Goal: Task Accomplishment & Management: Manage account settings

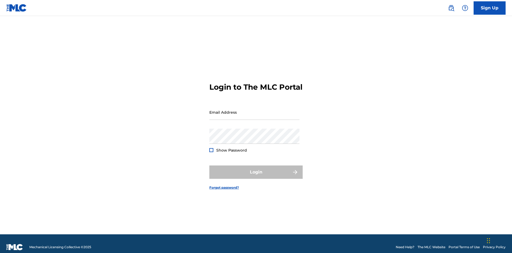
scroll to position [7, 0]
click at [254, 110] on input "Email Address" at bounding box center [254, 111] width 90 height 15
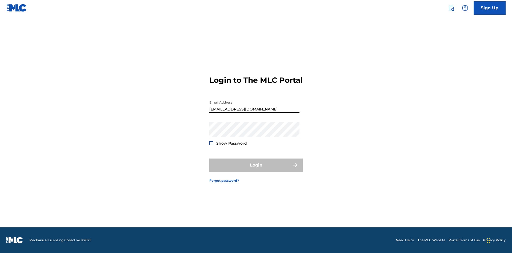
type input "[EMAIL_ADDRESS][DOMAIN_NAME]"
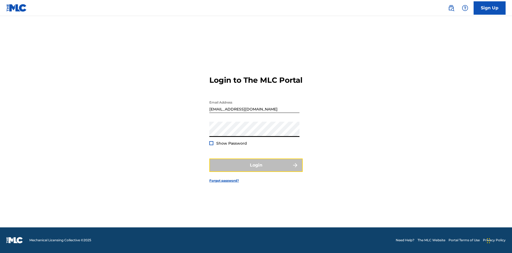
click at [256, 169] on button "Login" at bounding box center [255, 164] width 93 height 13
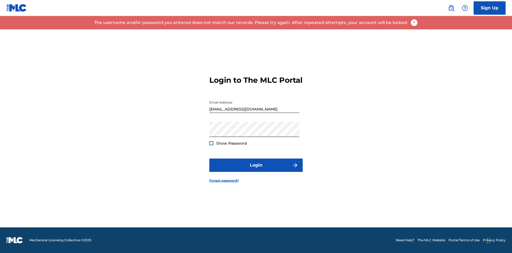
click at [254, 110] on input "[EMAIL_ADDRESS][DOMAIN_NAME]" at bounding box center [254, 105] width 90 height 15
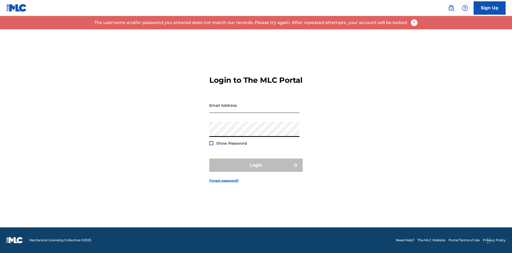
click at [254, 110] on input "Email Address" at bounding box center [254, 105] width 90 height 15
type input "[EMAIL_ADDRESS][DOMAIN_NAME]"
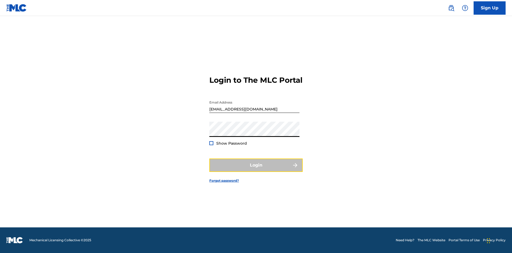
click at [256, 169] on button "Login" at bounding box center [255, 164] width 93 height 13
